Goal: Information Seeking & Learning: Learn about a topic

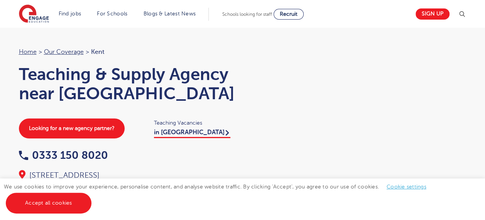
scroll to position [15, 0]
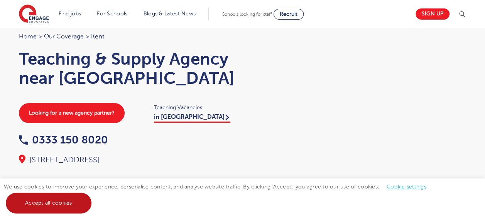
click at [83, 201] on link "Accept all cookies" at bounding box center [49, 203] width 86 height 21
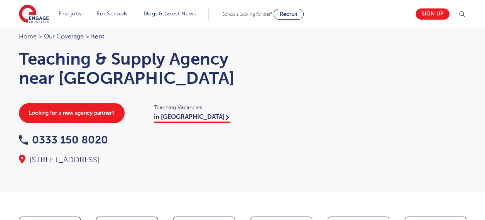
click at [268, 83] on div at bounding box center [358, 101] width 216 height 139
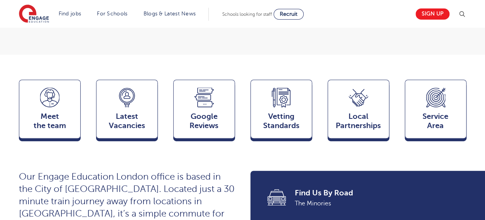
scroll to position [154, 0]
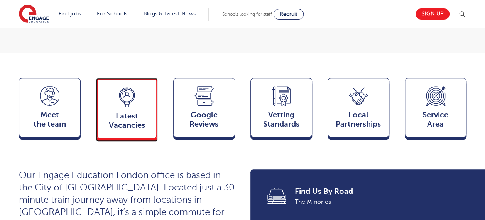
click at [123, 124] on span "Latest Vacancies" at bounding box center [126, 121] width 51 height 19
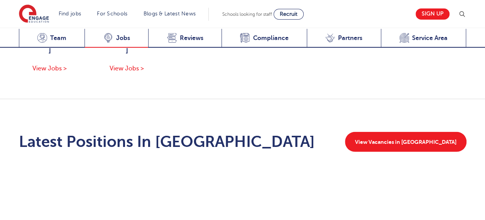
scroll to position [931, 0]
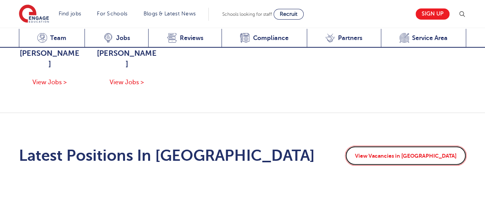
click at [412, 146] on link "View Vacancies in Kent" at bounding box center [405, 156] width 121 height 20
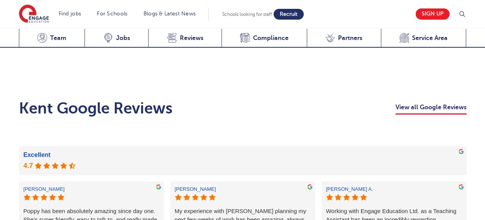
scroll to position [1070, 0]
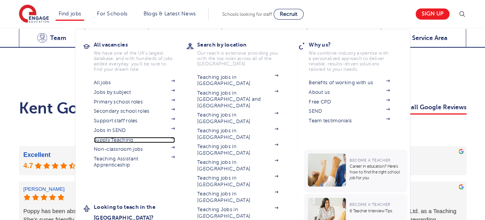
click at [132, 140] on link "Supply Teaching" at bounding box center [134, 140] width 81 height 6
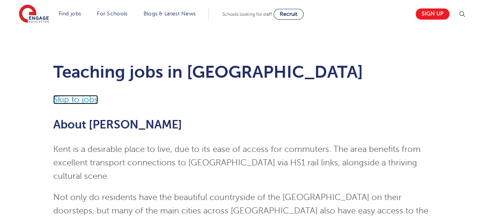
click at [87, 101] on link "Skip to jobs" at bounding box center [75, 99] width 45 height 9
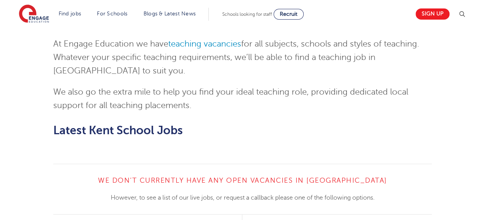
scroll to position [1119, 0]
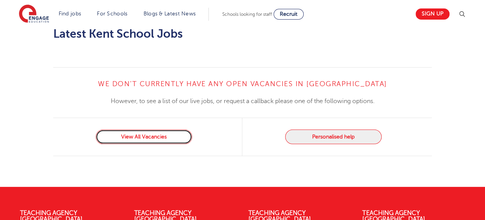
click at [142, 130] on link "View All Vacancies" at bounding box center [144, 137] width 96 height 15
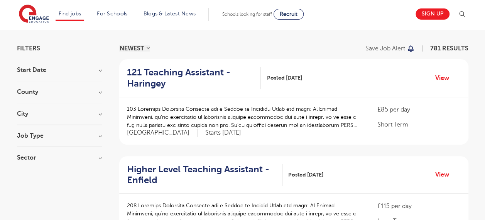
scroll to position [62, 0]
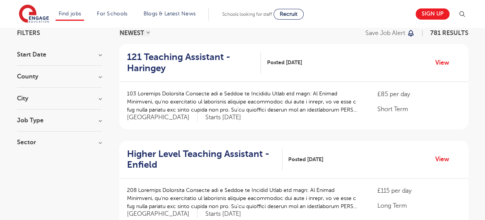
click at [93, 95] on section "Start Date September 73 November 11 October 7 Show more County London 567 Hertf…" at bounding box center [59, 103] width 85 height 102
click at [101, 99] on h3 "City" at bounding box center [59, 99] width 85 height 6
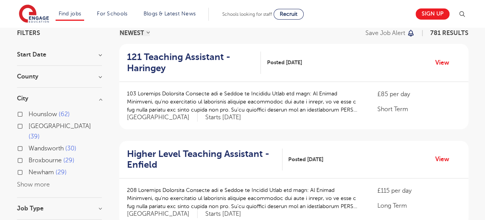
click at [35, 182] on button "Show more" at bounding box center [33, 185] width 33 height 7
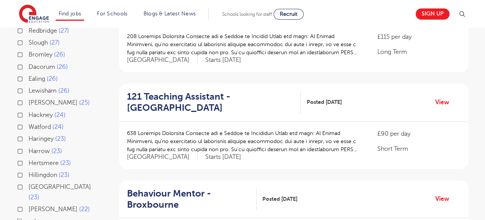
scroll to position [200, 0]
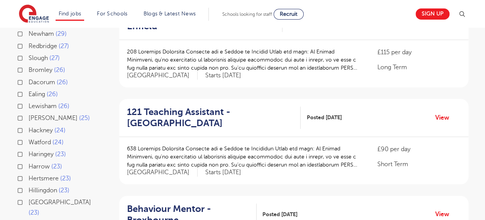
click at [29, 65] on label "Bromley 26" at bounding box center [47, 70] width 37 height 10
click at [29, 67] on input "Bromley 26" at bounding box center [31, 69] width 5 height 5
checkbox input "true"
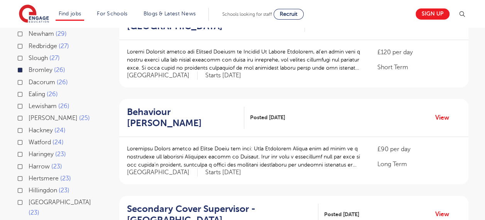
click at [29, 101] on label "Lewisham 26" at bounding box center [49, 106] width 41 height 10
click at [29, 103] on input "Lewisham 26" at bounding box center [31, 105] width 5 height 5
checkbox input "true"
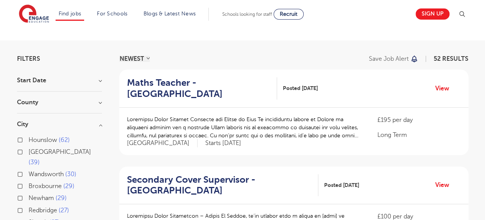
scroll to position [35, 0]
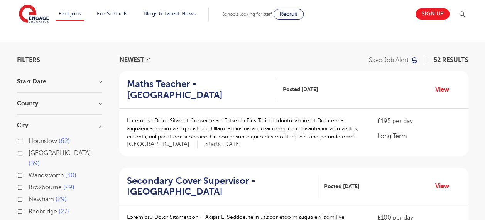
click at [93, 125] on h3 "City" at bounding box center [59, 126] width 85 height 6
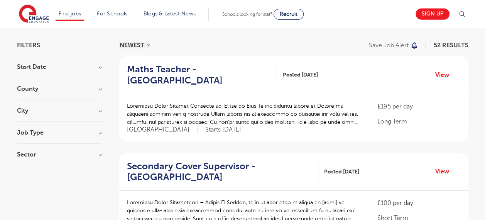
scroll to position [50, 0]
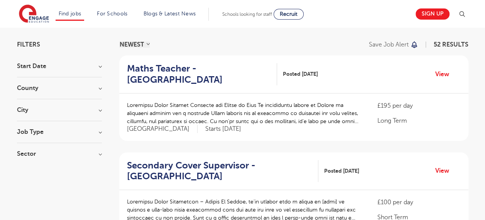
click at [96, 133] on h3 "Job Type" at bounding box center [59, 132] width 85 height 6
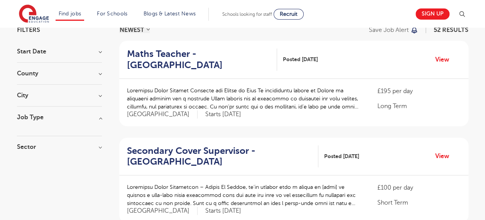
scroll to position [66, 0]
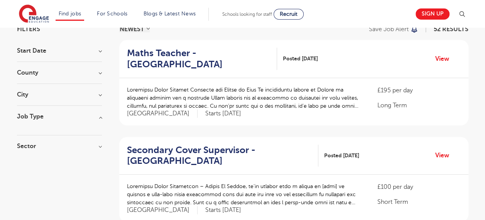
click at [101, 121] on div at bounding box center [59, 124] width 85 height 8
click at [99, 118] on h3 "Job Type" at bounding box center [59, 117] width 85 height 6
click at [99, 114] on h3 "Job Type" at bounding box center [59, 117] width 85 height 6
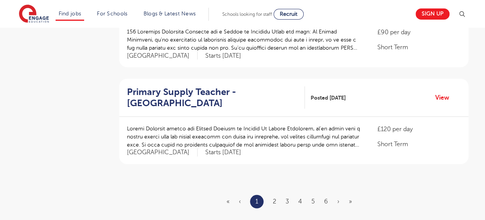
scroll to position [901, 0]
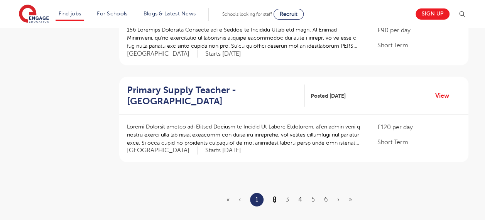
click at [274, 197] on link "2" at bounding box center [274, 200] width 3 height 7
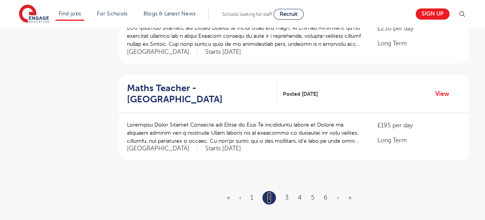
scroll to position [0, 0]
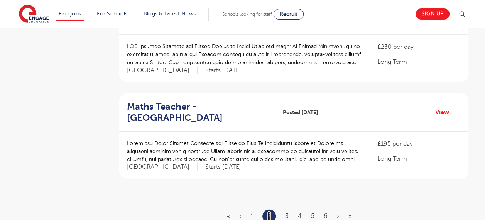
scroll to position [971, 0]
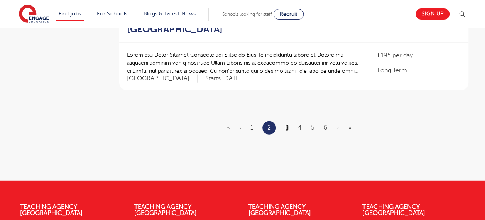
click at [287, 125] on link "3" at bounding box center [286, 128] width 3 height 7
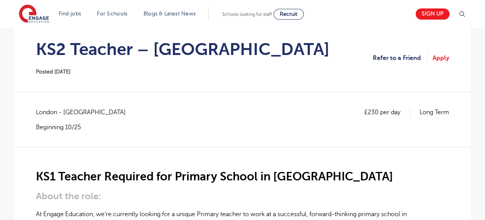
scroll to position [74, 0]
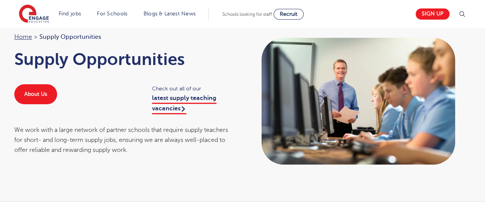
scroll to position [46, 0]
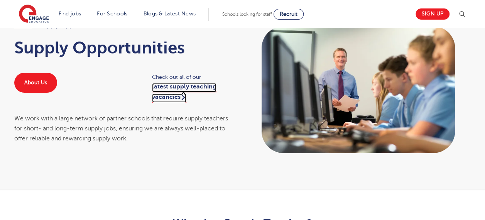
click at [169, 99] on link "latest supply teaching vacancies" at bounding box center [184, 92] width 64 height 19
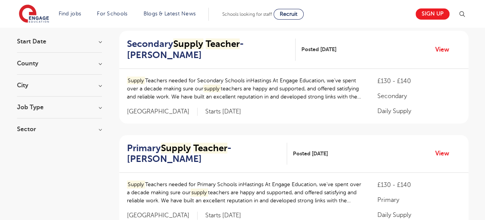
scroll to position [93, 0]
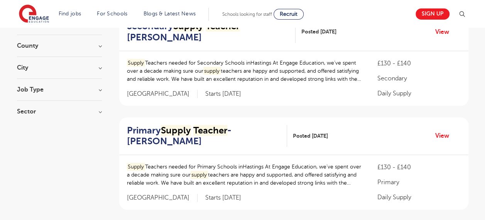
click at [100, 67] on h3 "City" at bounding box center [59, 68] width 85 height 6
